Goal: Navigation & Orientation: Find specific page/section

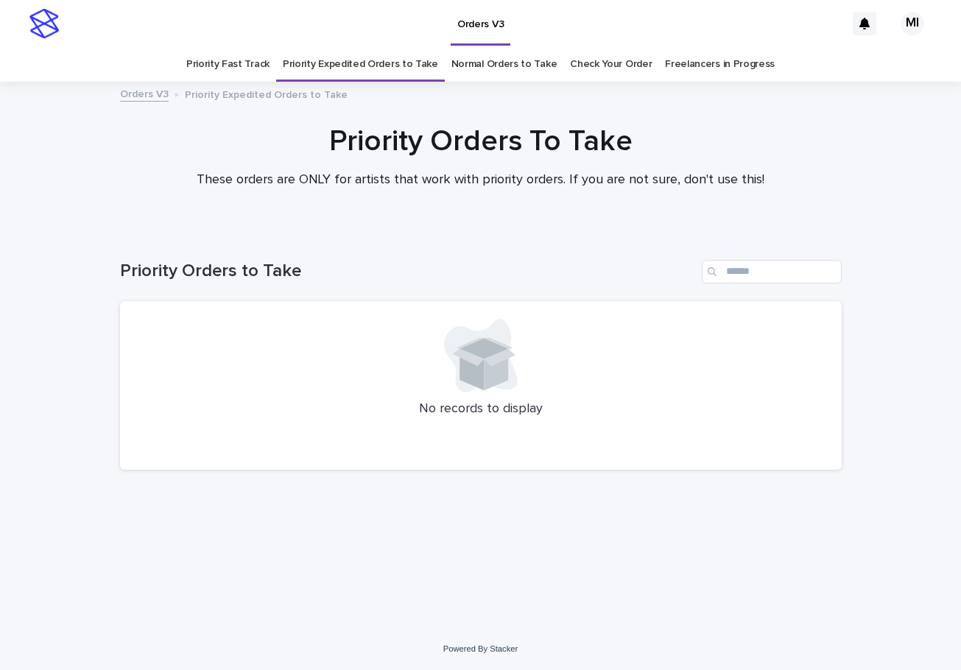
click at [585, 67] on link "Check Your Order" at bounding box center [611, 64] width 82 height 35
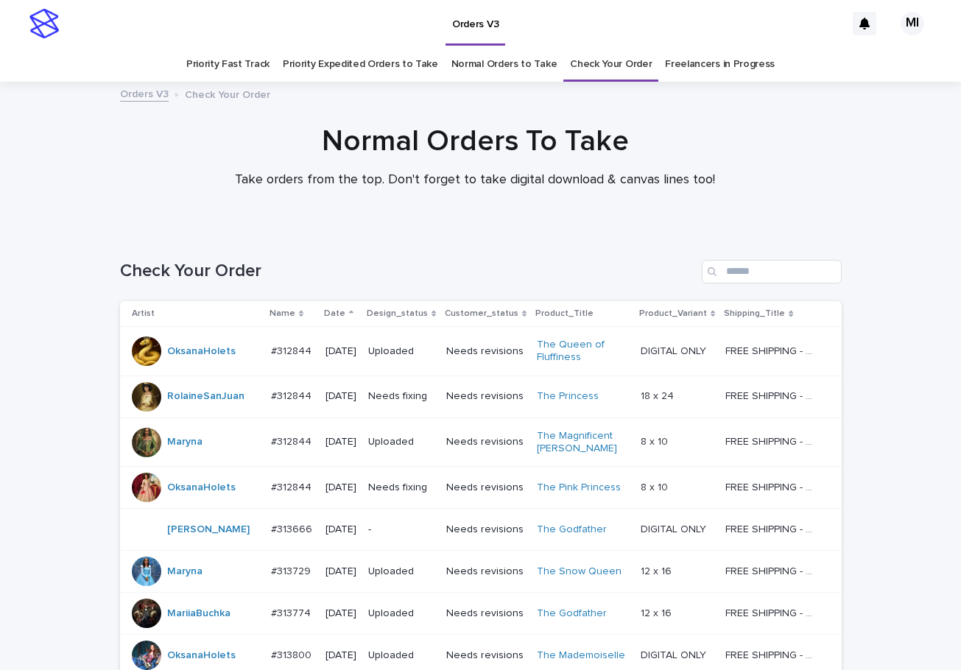
click at [470, 60] on link "Normal Orders to Take" at bounding box center [505, 64] width 106 height 35
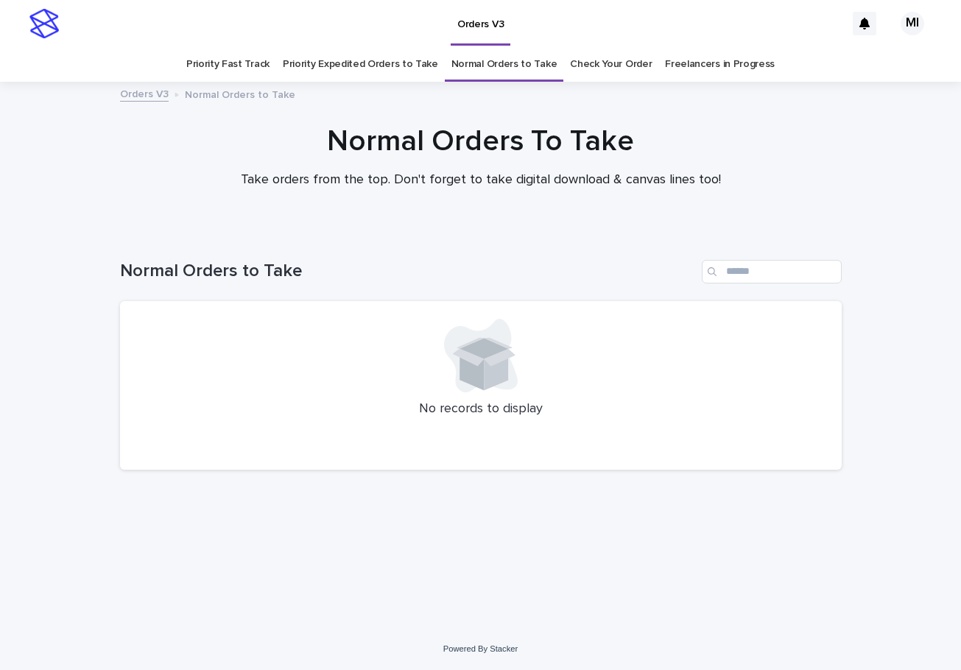
click at [366, 67] on link "Priority Expedited Orders to Take" at bounding box center [360, 64] width 155 height 35
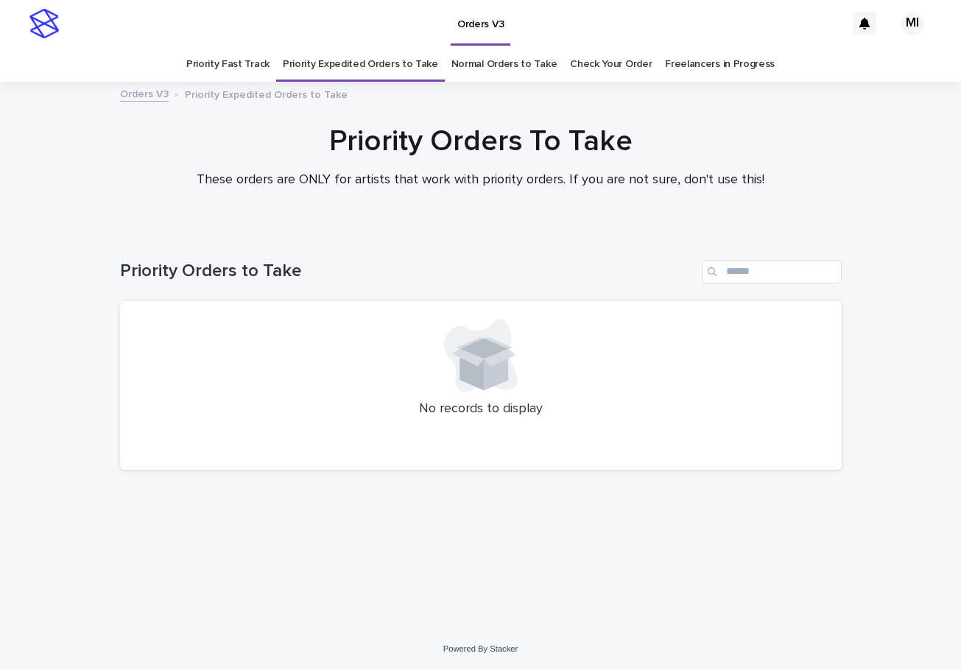
click at [253, 66] on link "Priority Fast Track" at bounding box center [227, 64] width 83 height 35
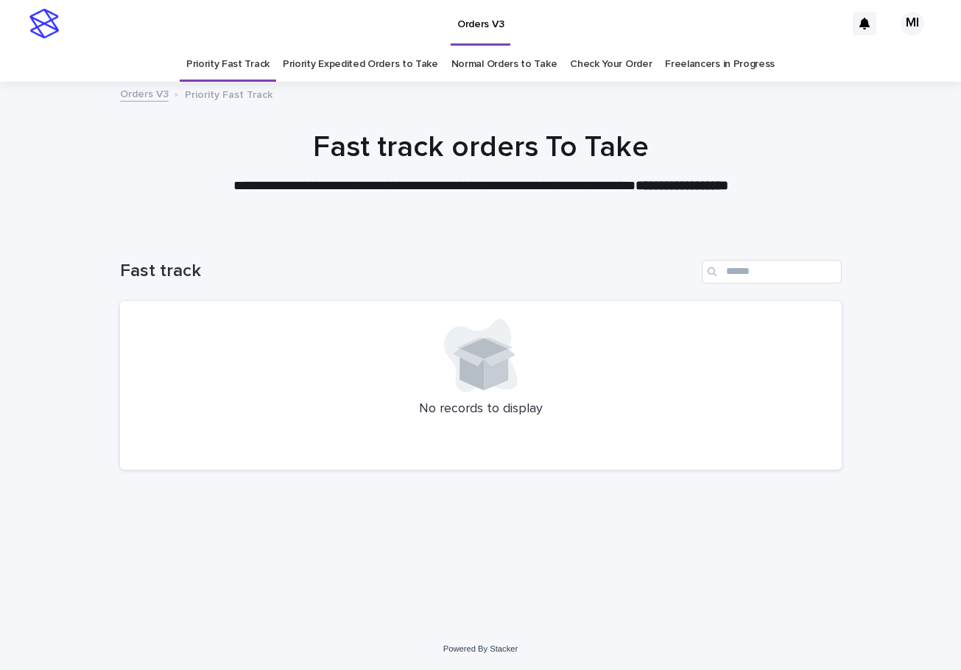
click at [404, 75] on link "Priority Expedited Orders to Take" at bounding box center [360, 64] width 155 height 35
